Goal: Check status: Check status

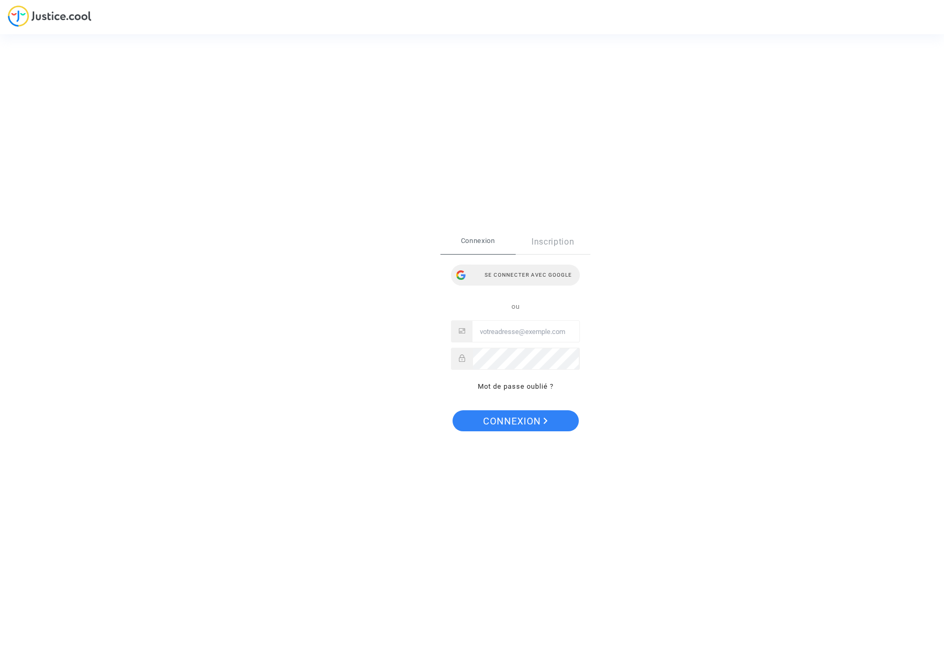
click at [499, 276] on div "Se connecter avec Google" at bounding box center [515, 275] width 129 height 21
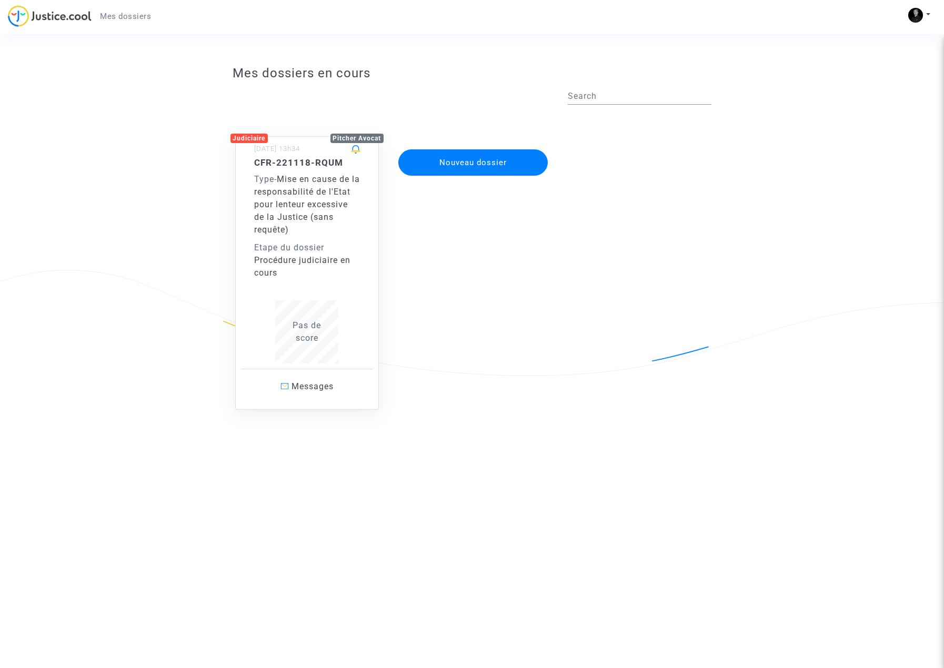
click at [296, 249] on div "Etape du dossier" at bounding box center [307, 247] width 106 height 13
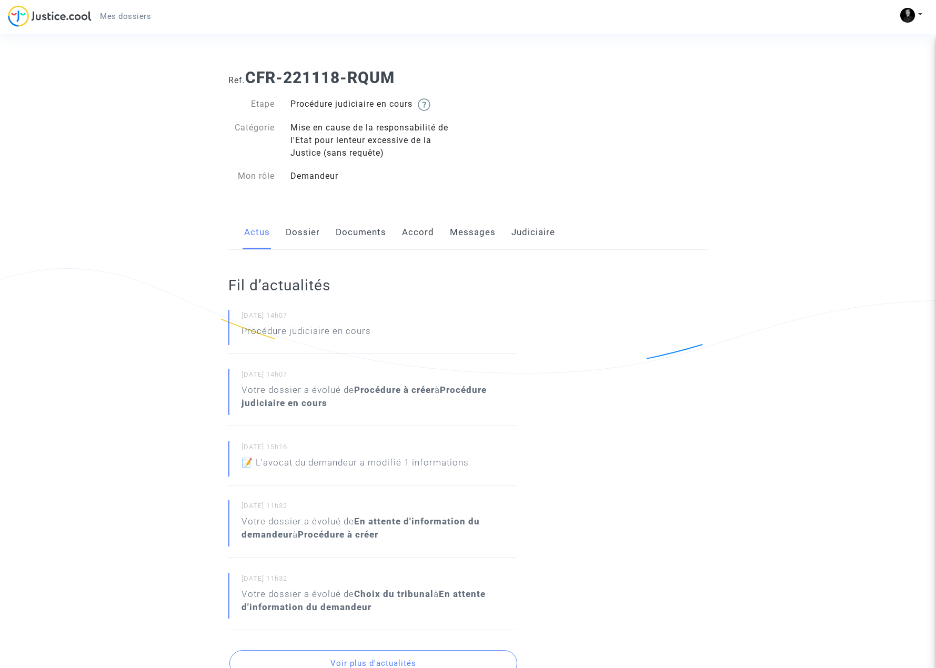
click at [298, 235] on link "Dossier" at bounding box center [303, 232] width 34 height 35
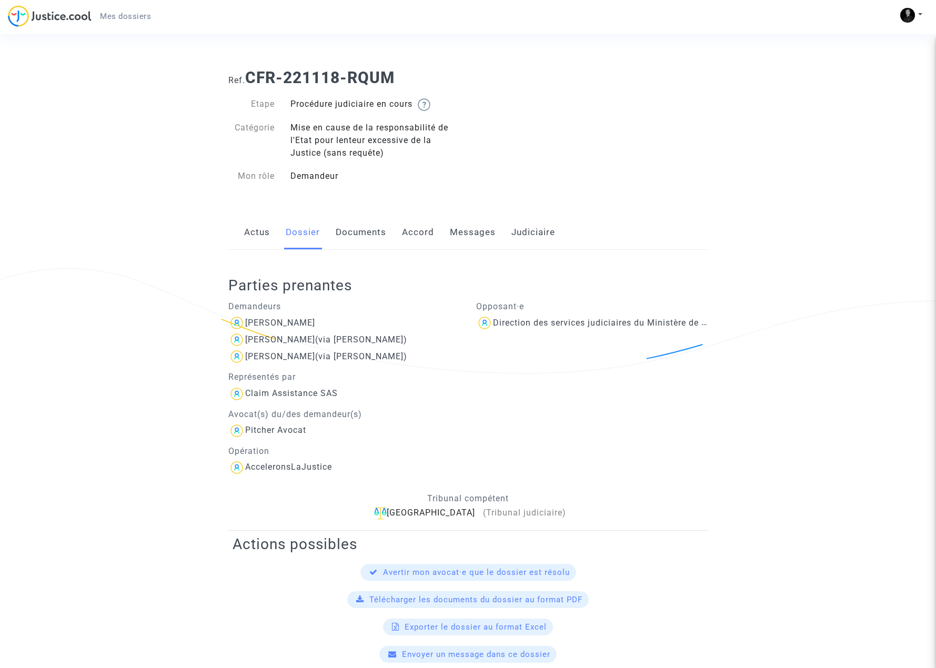
click at [354, 230] on link "Documents" at bounding box center [361, 232] width 51 height 35
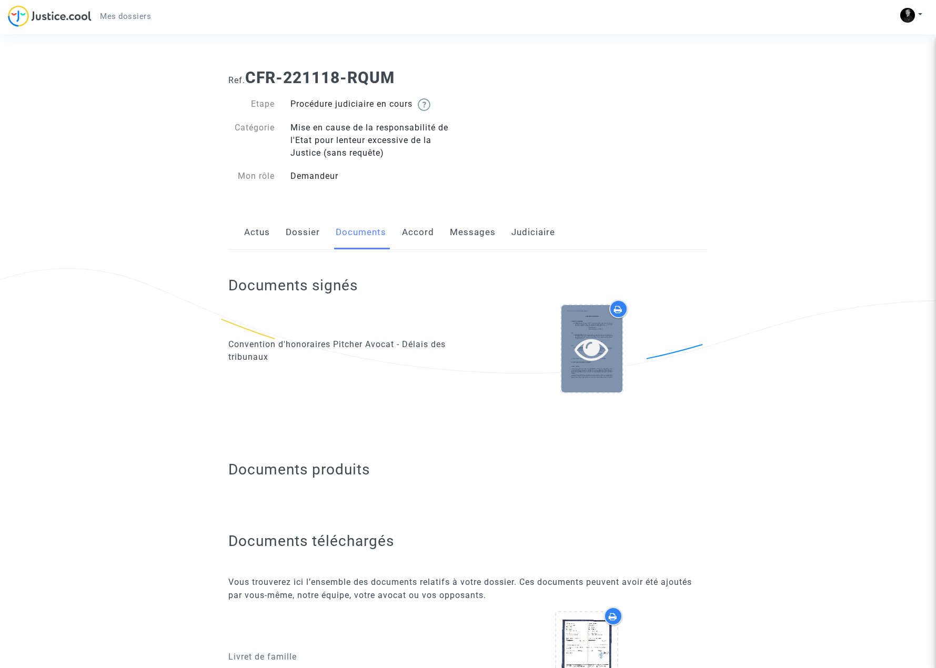
click at [590, 346] on icon at bounding box center [591, 349] width 34 height 34
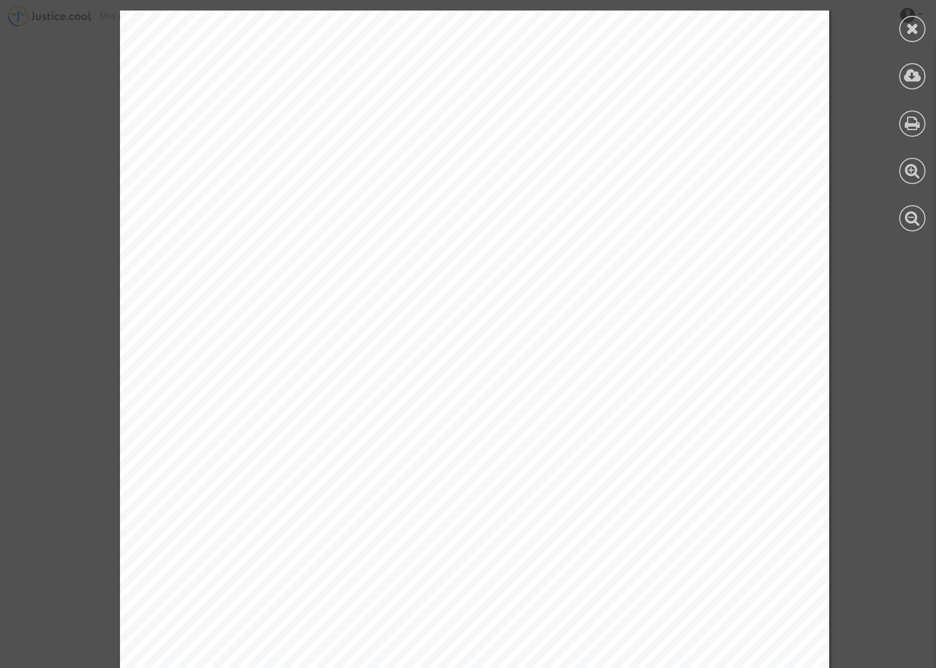
scroll to position [2455, 0]
